Goal: Task Accomplishment & Management: Manage account settings

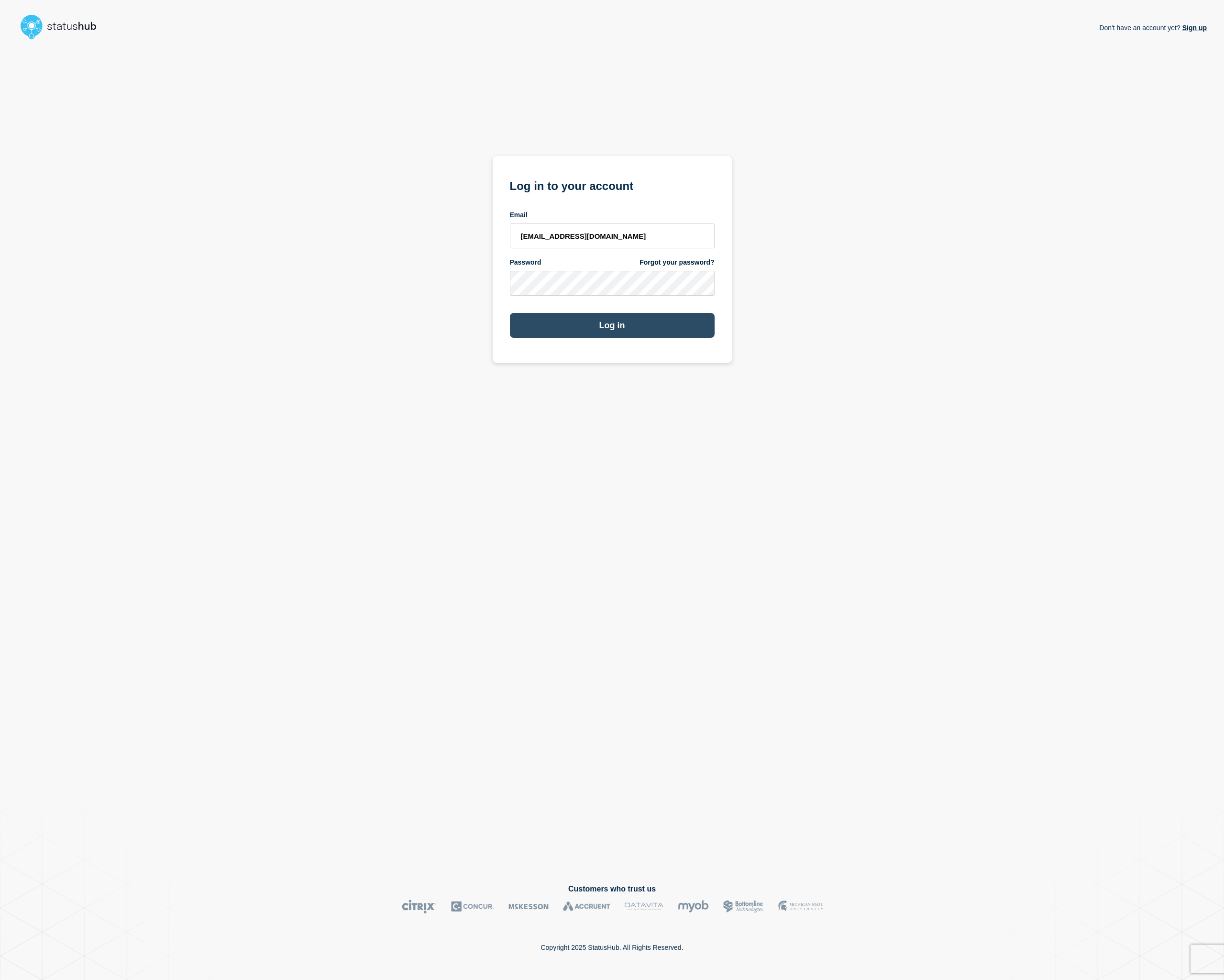
click at [642, 331] on button "Log in" at bounding box center [612, 325] width 205 height 25
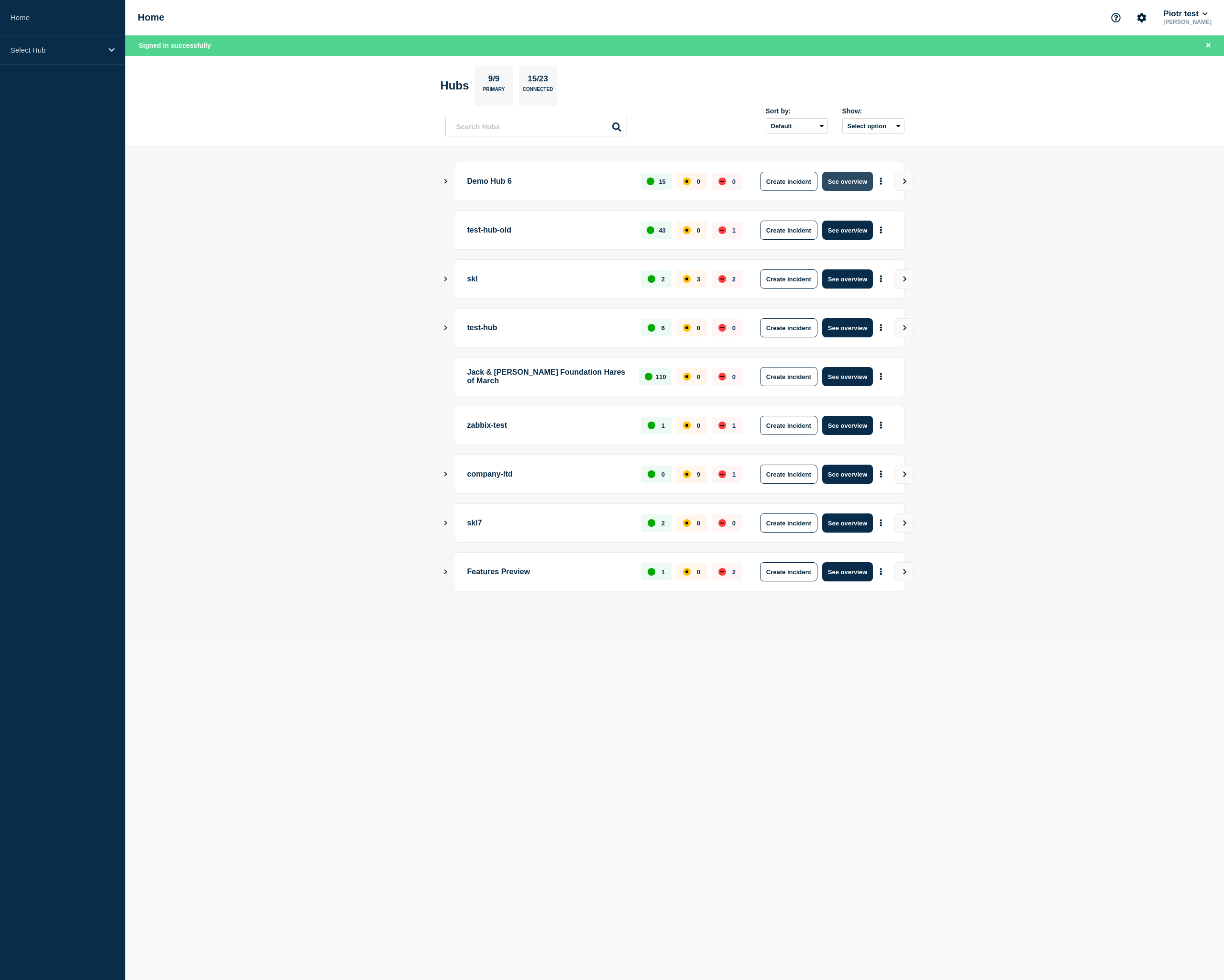
click at [839, 177] on button "See overview" at bounding box center [847, 181] width 51 height 19
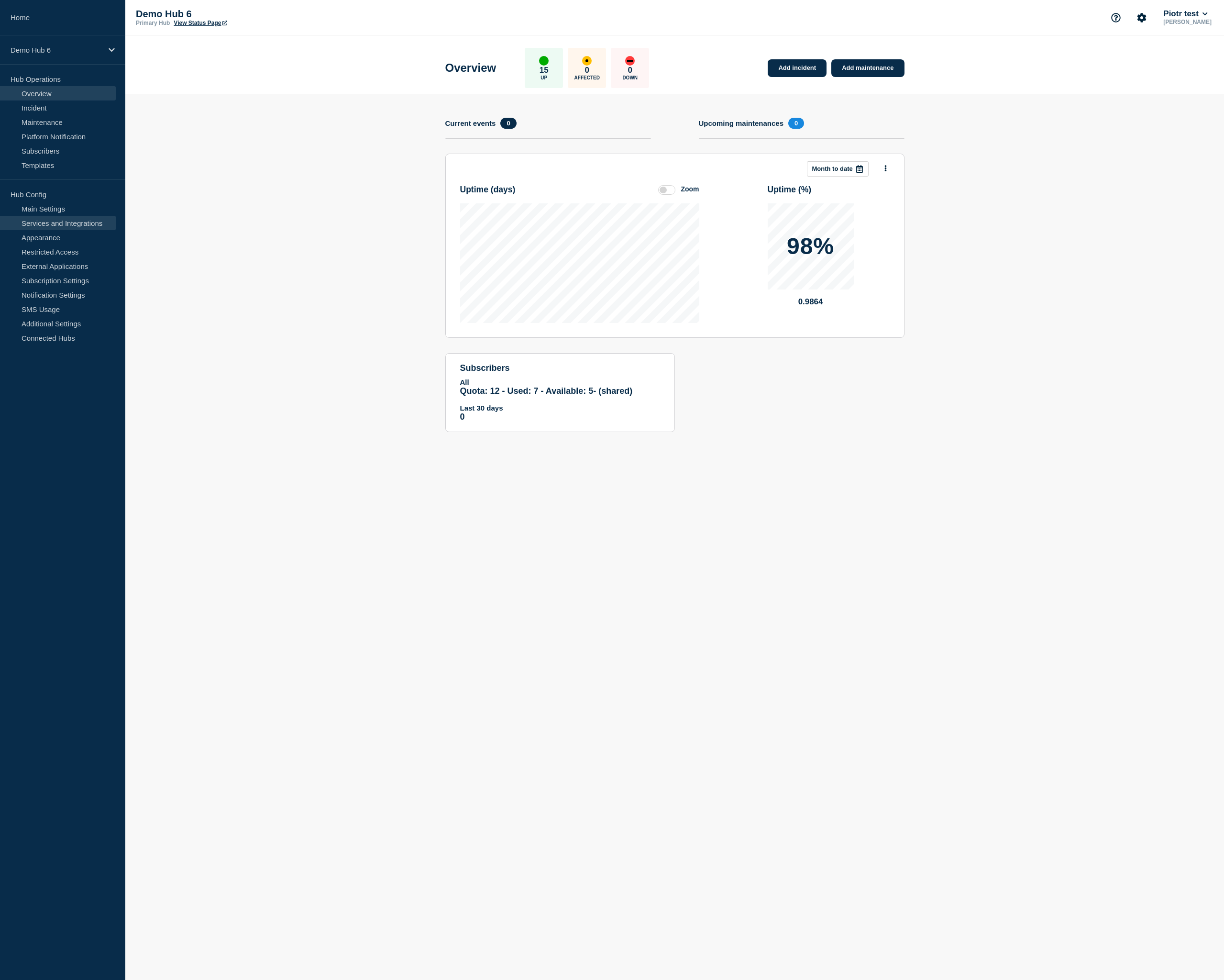
click at [54, 224] on link "Services and Integrations" at bounding box center [58, 223] width 116 height 14
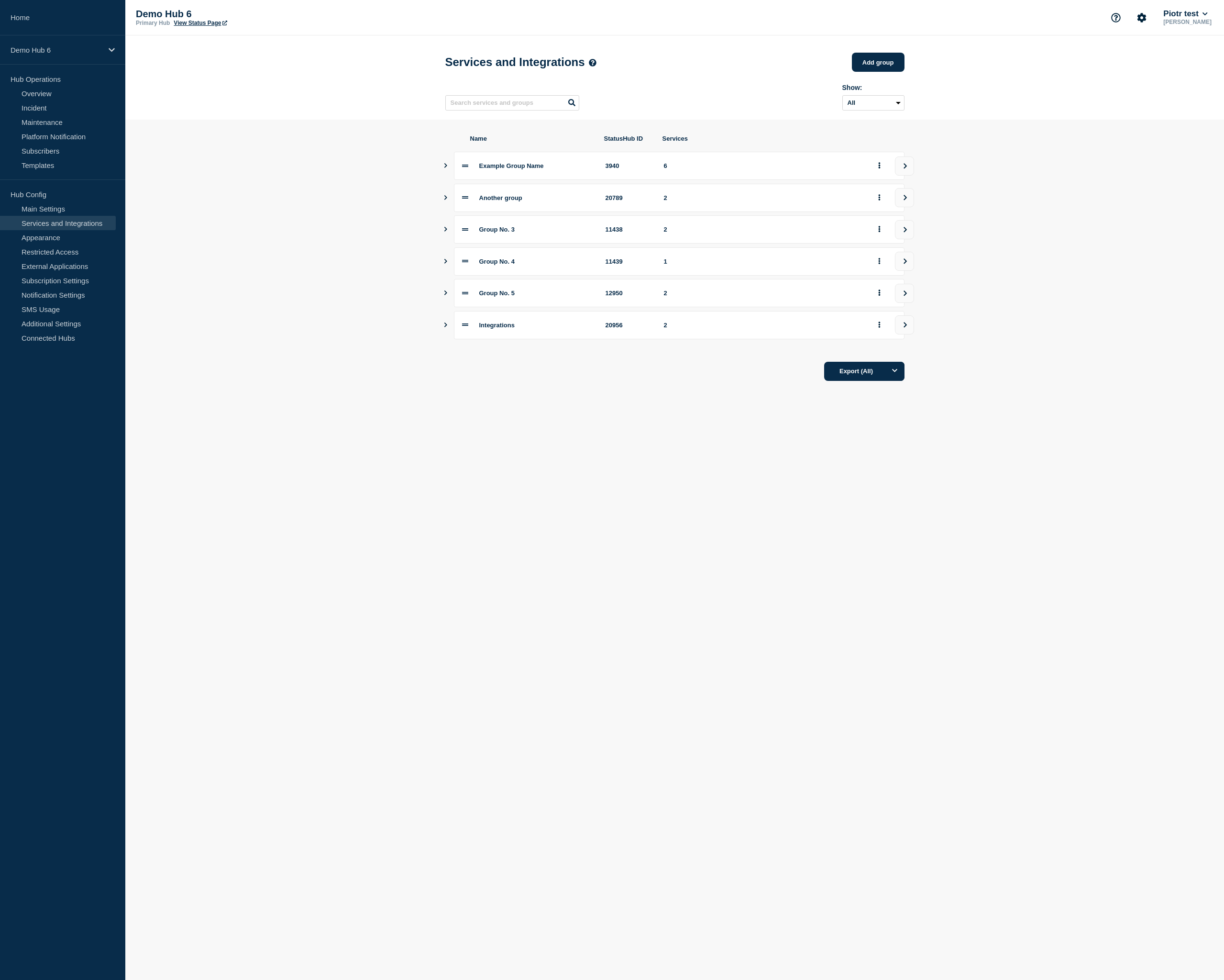
click at [445, 168] on icon "Show services" at bounding box center [445, 165] width 6 height 4
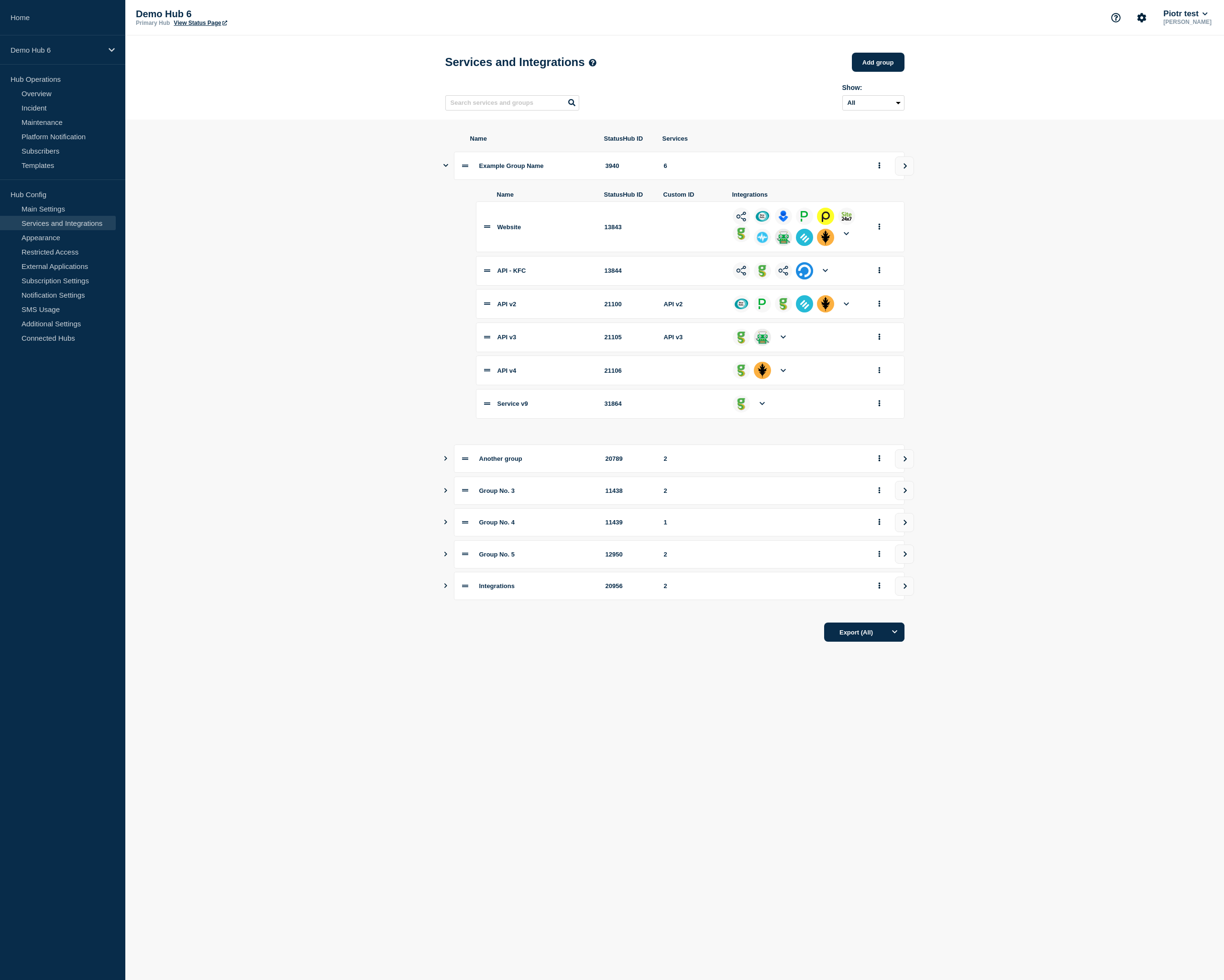
click at [445, 169] on icon "Show services" at bounding box center [445, 165] width 4 height 6
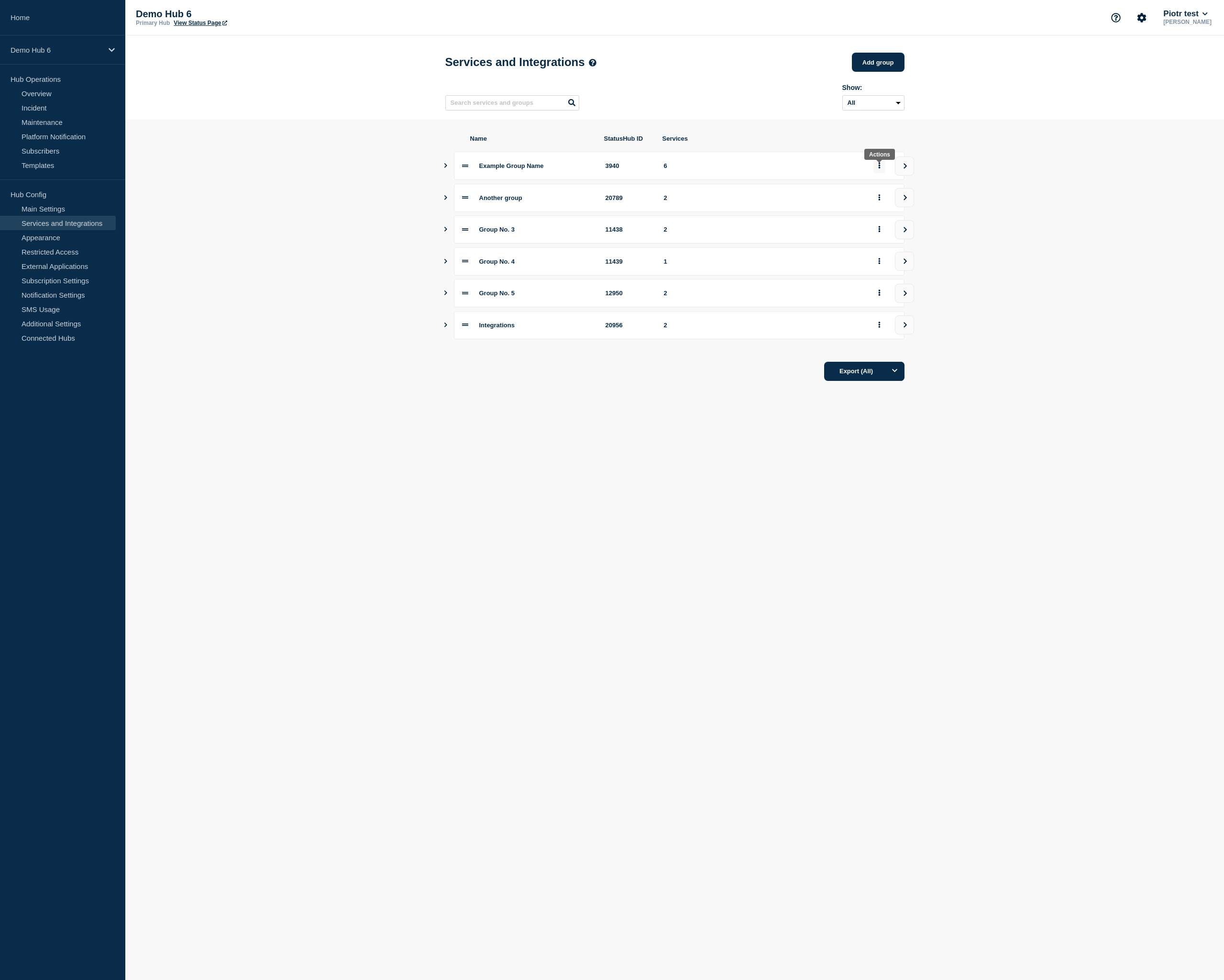
click at [882, 173] on button "group actions" at bounding box center [879, 166] width 12 height 15
click at [445, 168] on icon "Show services" at bounding box center [445, 165] width 6 height 4
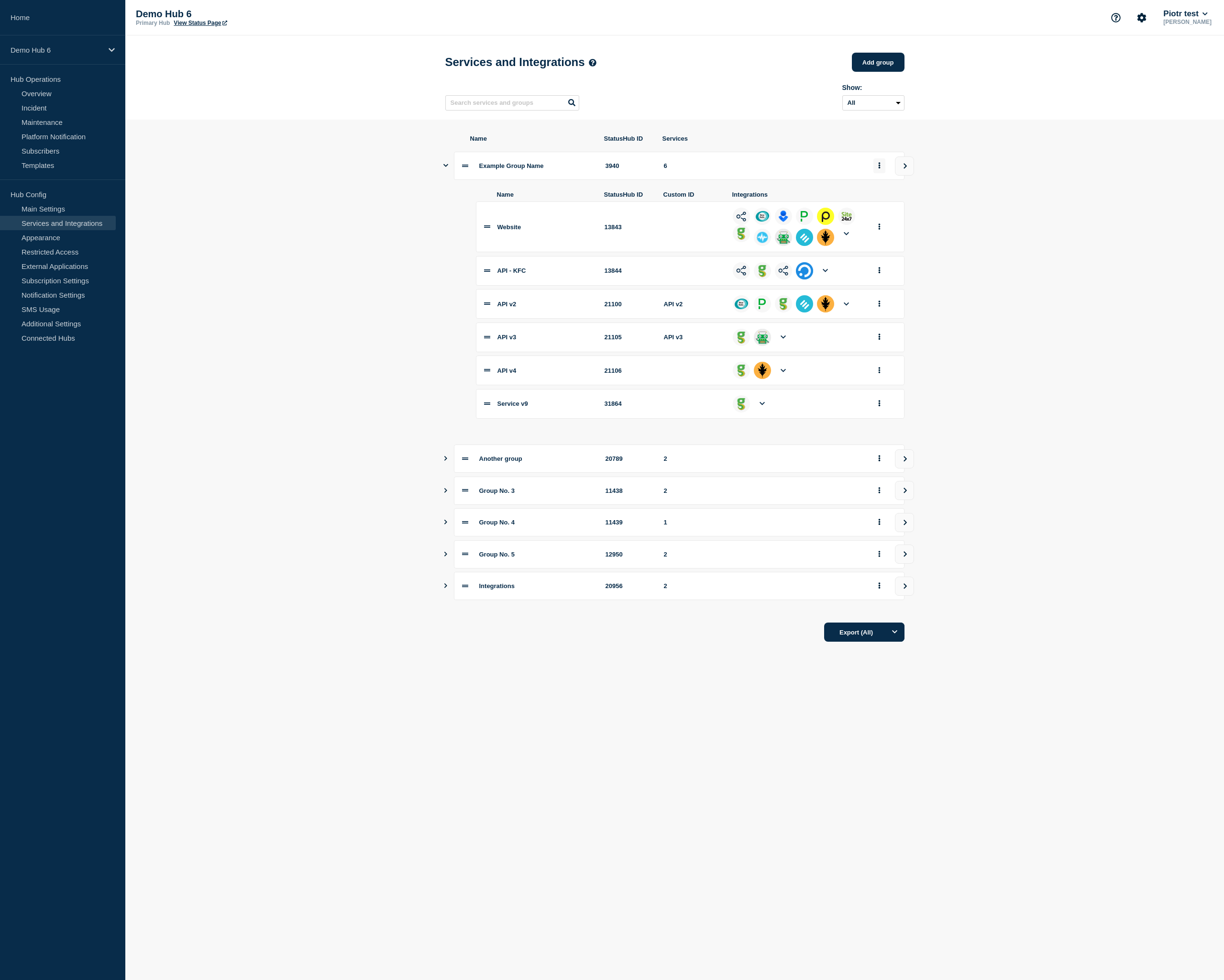
click at [878, 173] on button "group actions" at bounding box center [879, 166] width 12 height 15
click at [955, 194] on section "Name StatusHub ID Services Example Group Name 3940 6 Name StatusHub ID Custom I…" at bounding box center [675, 388] width 1099 height 538
click at [878, 231] on button "group actions" at bounding box center [879, 226] width 12 height 15
click at [988, 251] on section "Name StatusHub ID Services Example Group Name 3940 6 Name StatusHub ID Custom I…" at bounding box center [675, 388] width 1099 height 538
click at [883, 277] on button "group actions" at bounding box center [879, 270] width 12 height 15
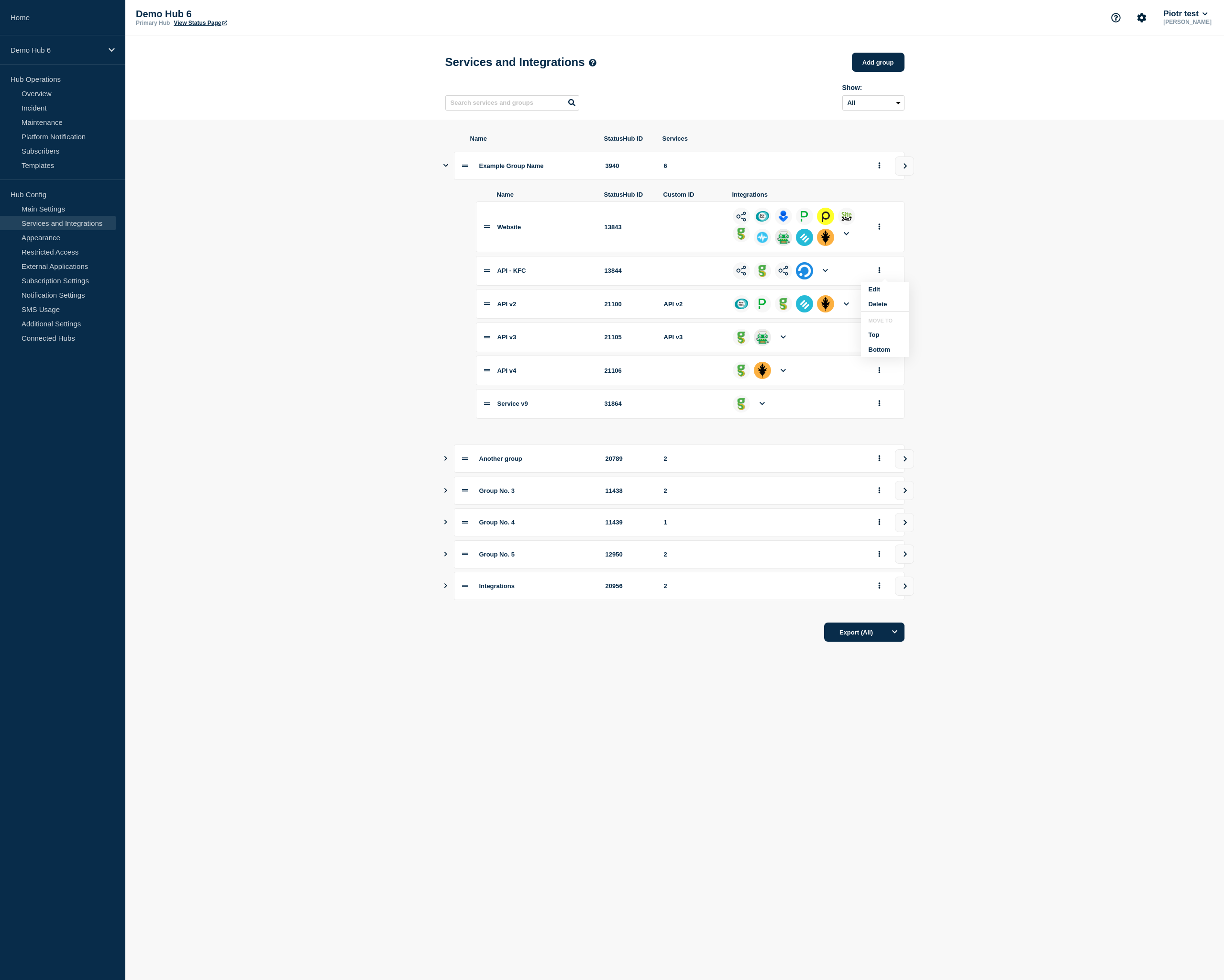
click at [968, 279] on section "Name StatusHub ID Services Example Group Name 3940 6 Name StatusHub ID Custom I…" at bounding box center [675, 388] width 1099 height 538
click at [880, 340] on icon "group actions" at bounding box center [879, 336] width 3 height 6
click at [979, 342] on section "Name StatusHub ID Services Example Group Name 3940 6 Name StatusHub ID Custom I…" at bounding box center [675, 388] width 1099 height 538
click at [882, 409] on button "group actions" at bounding box center [879, 403] width 12 height 15
click at [985, 388] on section "Name StatusHub ID Services Example Group Name 3940 6 Name StatusHub ID Custom I…" at bounding box center [675, 388] width 1099 height 538
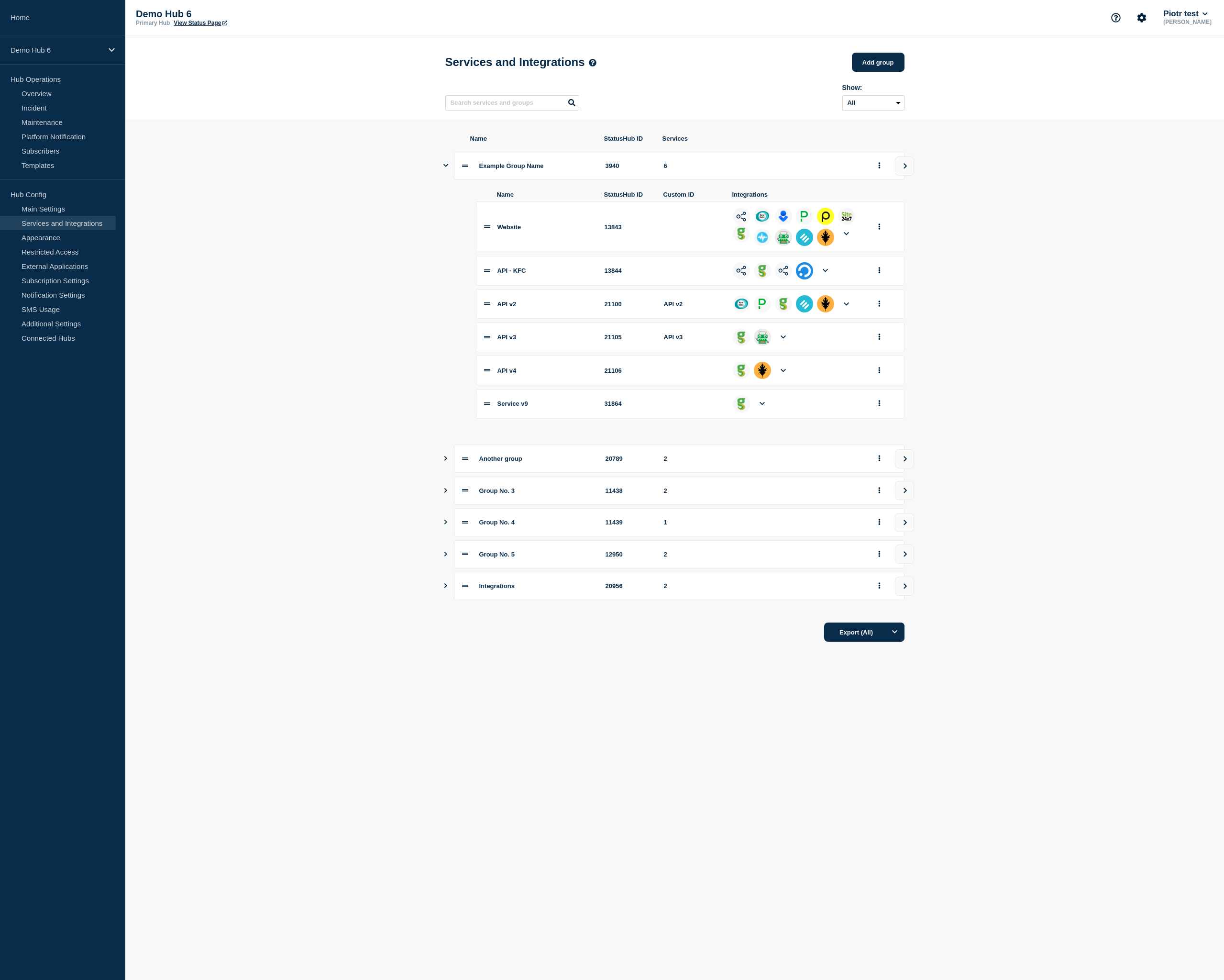
click at [335, 412] on section "Name StatusHub ID Services Example Group Name 3940 6 Name StatusHub ID Custom I…" at bounding box center [675, 388] width 1099 height 538
